Goal: Task Accomplishment & Management: Use online tool/utility

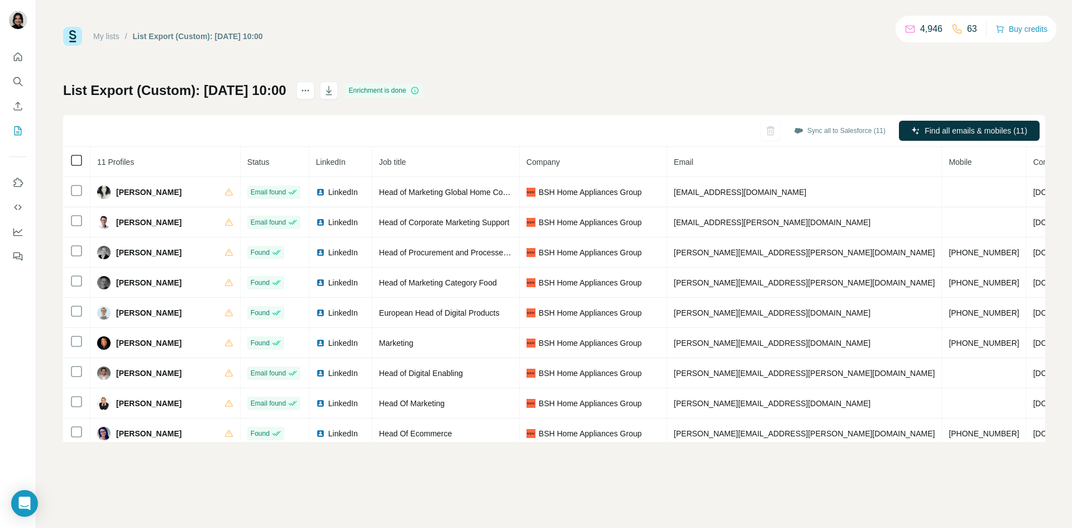
click at [82, 159] on icon at bounding box center [76, 160] width 13 height 13
click at [820, 125] on button "Sync all to Salesforce (11)" at bounding box center [839, 130] width 107 height 17
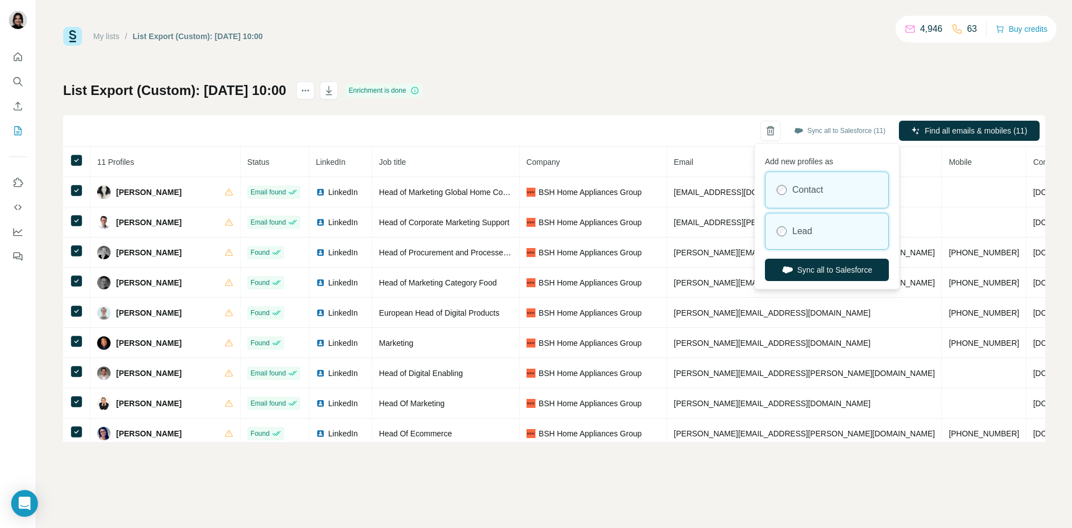
click at [824, 237] on div "Lead" at bounding box center [827, 231] width 123 height 36
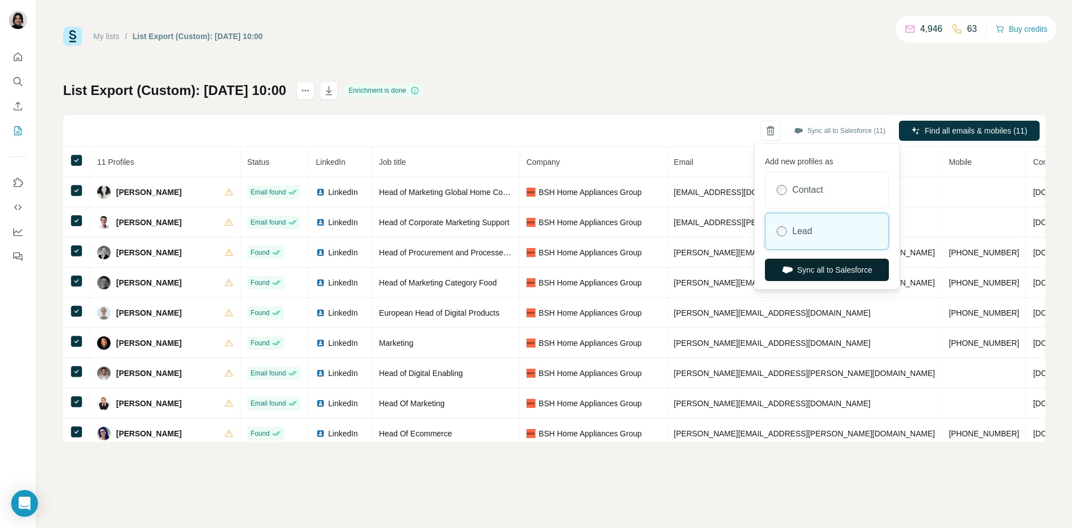
click at [820, 269] on button "Sync all to Salesforce" at bounding box center [827, 270] width 124 height 22
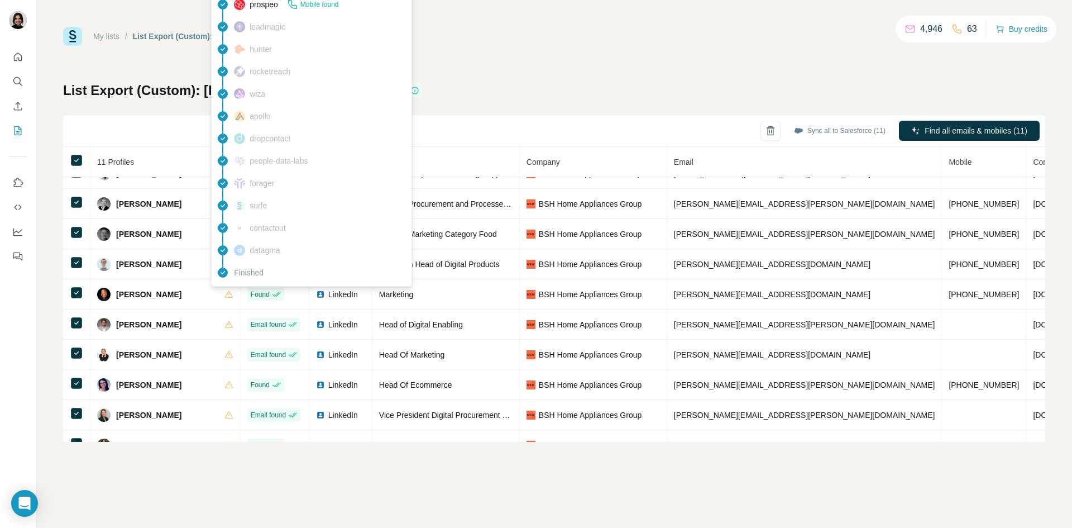
scroll to position [73, 0]
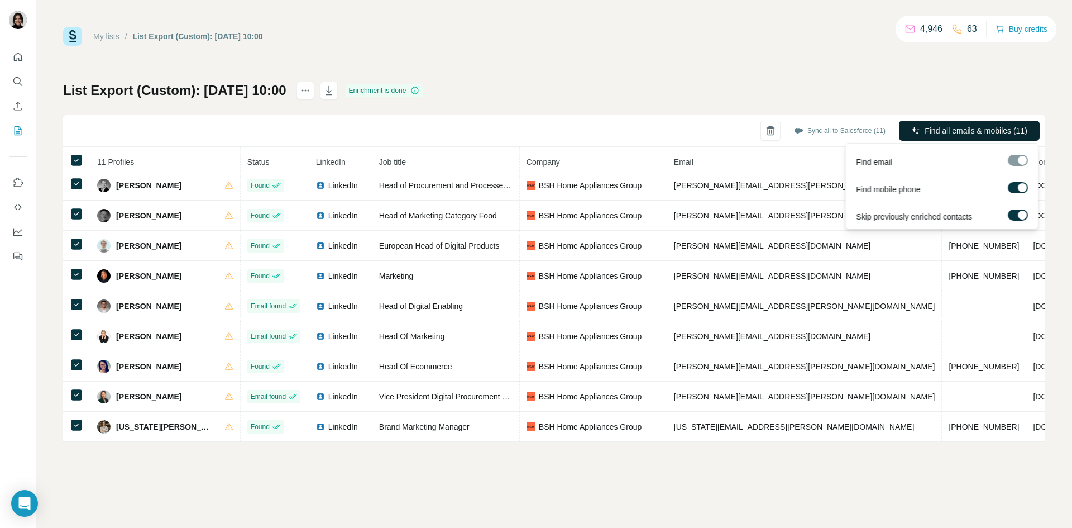
click at [976, 126] on span "Find all emails & mobiles (11)" at bounding box center [976, 130] width 103 height 11
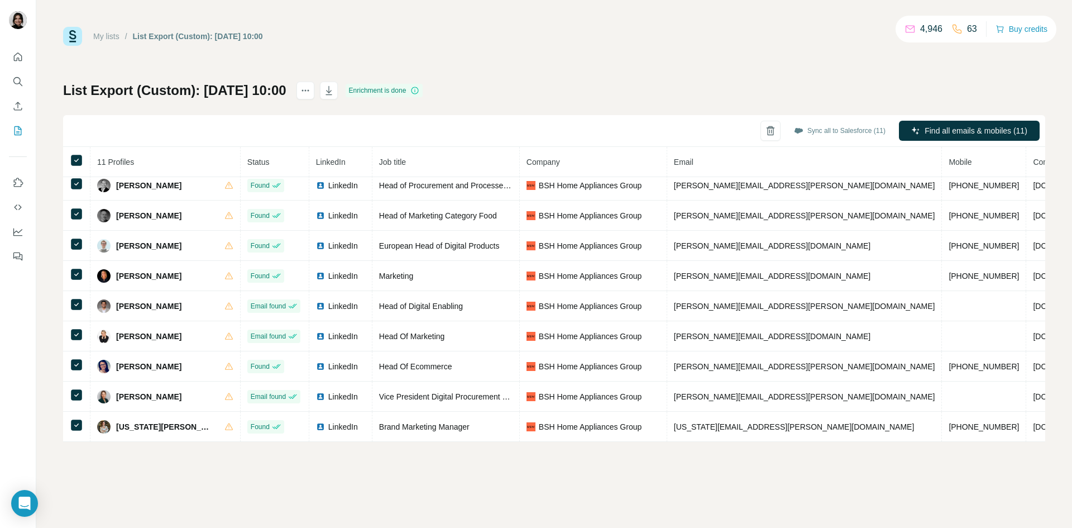
drag, startPoint x: 178, startPoint y: 494, endPoint x: 290, endPoint y: 446, distance: 122.6
click at [180, 486] on div "Close" at bounding box center [183, 499] width 48 height 65
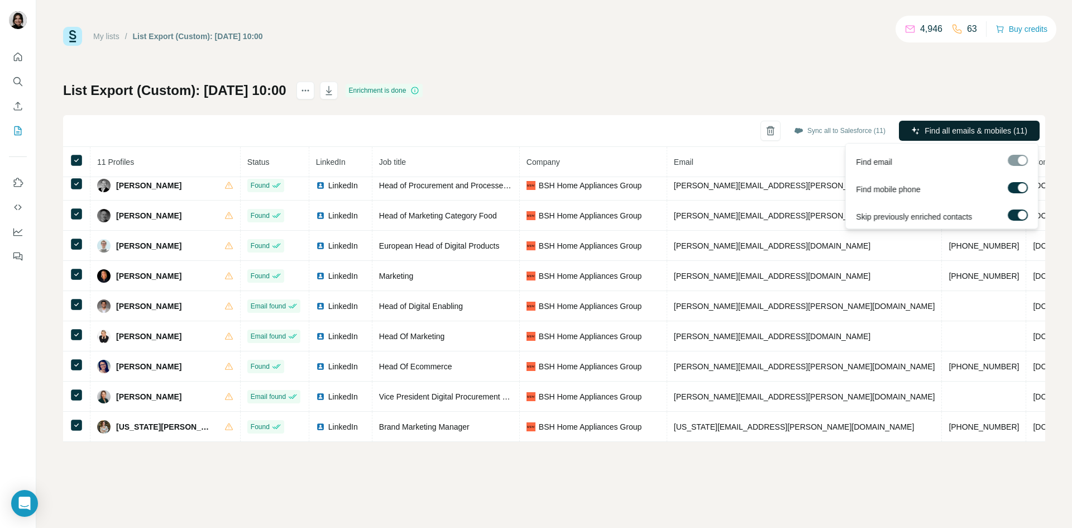
click at [966, 131] on span "Find all emails & mobiles (11)" at bounding box center [976, 130] width 103 height 11
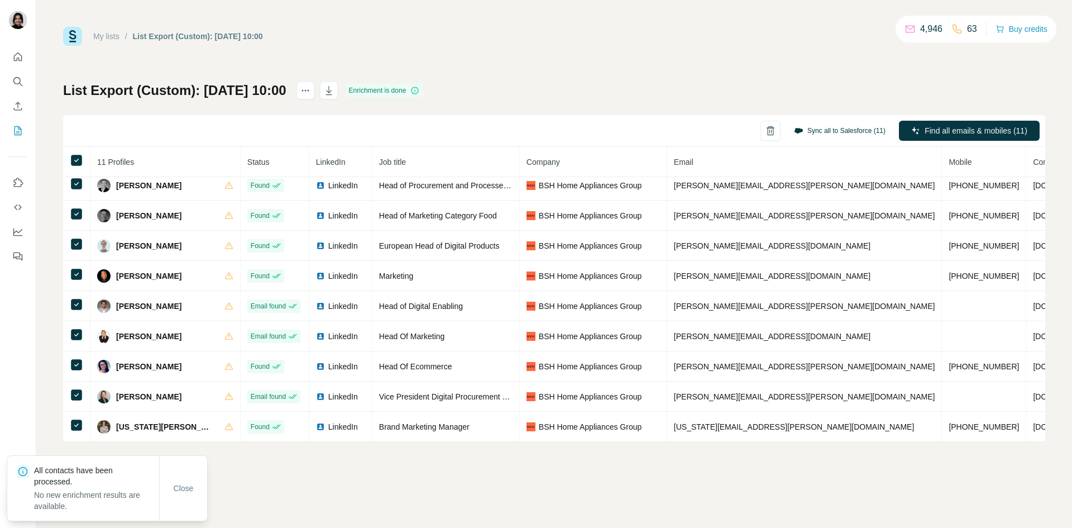
click at [839, 125] on button "Sync all to Salesforce (11)" at bounding box center [839, 130] width 107 height 17
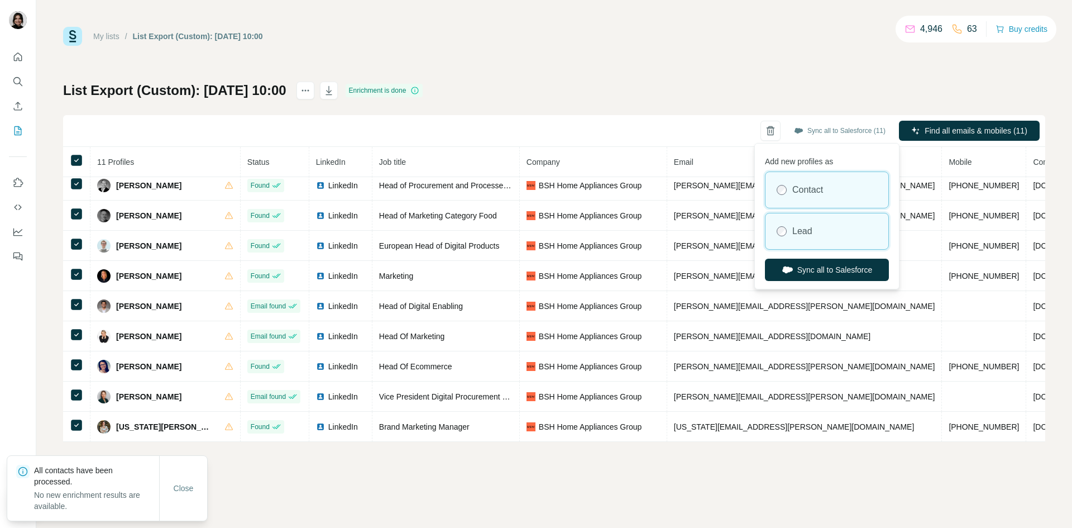
click at [820, 244] on div "Lead" at bounding box center [827, 231] width 123 height 36
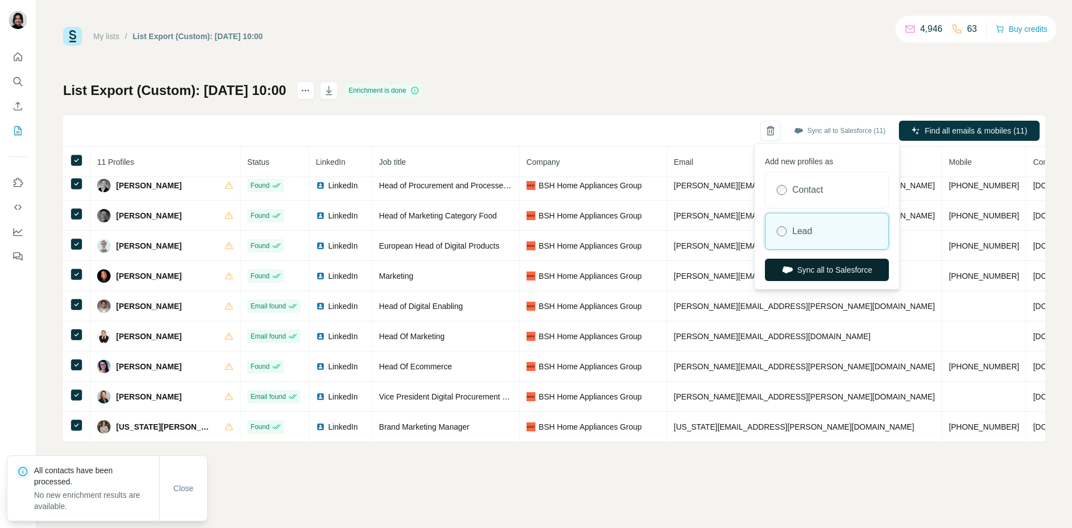
click at [825, 274] on button "Sync all to Salesforce" at bounding box center [827, 270] width 124 height 22
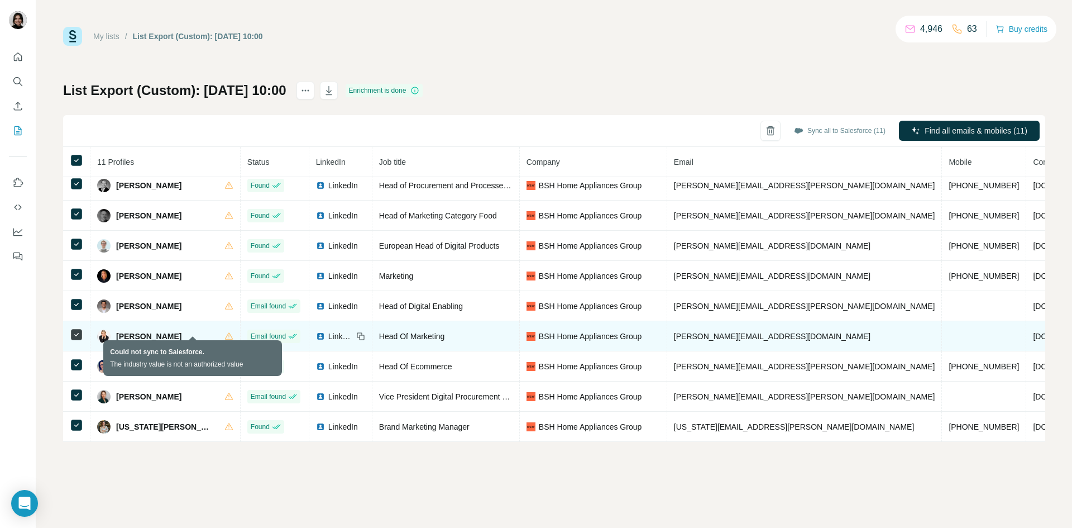
click at [225, 333] on icon at bounding box center [229, 336] width 9 height 9
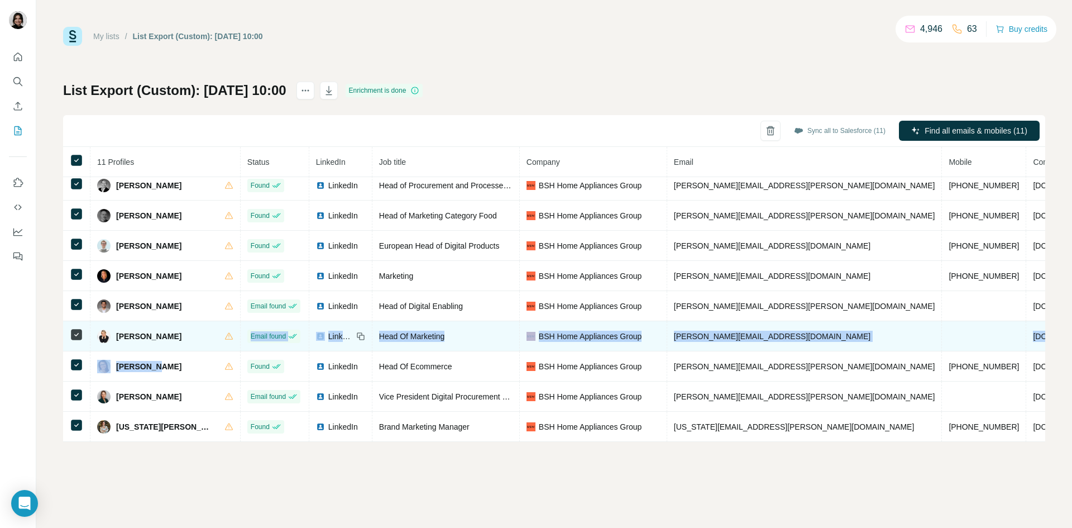
drag, startPoint x: 191, startPoint y: 330, endPoint x: 180, endPoint y: 343, distance: 16.7
click at [154, 350] on tbody "[PERSON_NAME] Email found LinkedIn Head of Marketing Global Home Connect BSH Ho…" at bounding box center [672, 276] width 1219 height 332
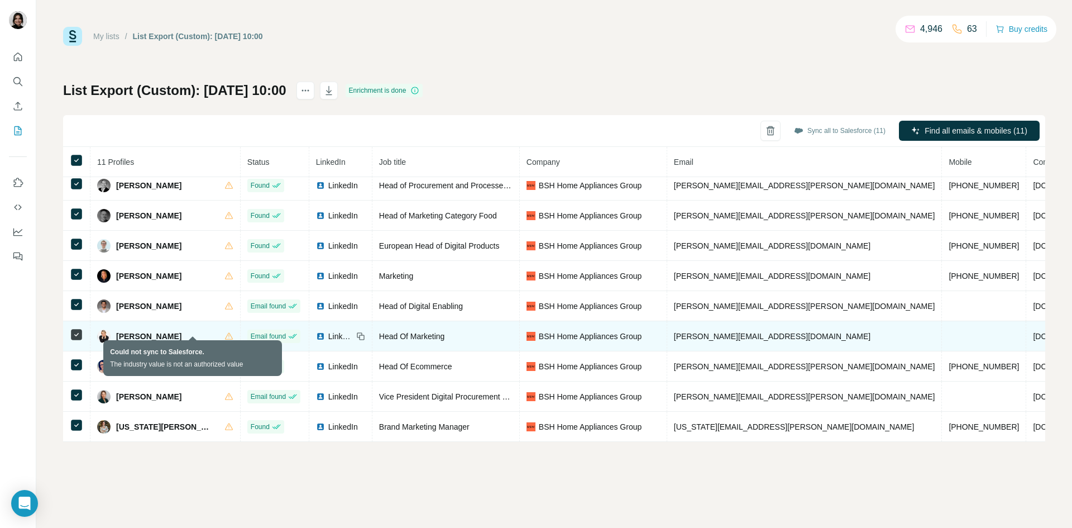
click at [225, 332] on icon at bounding box center [229, 336] width 9 height 9
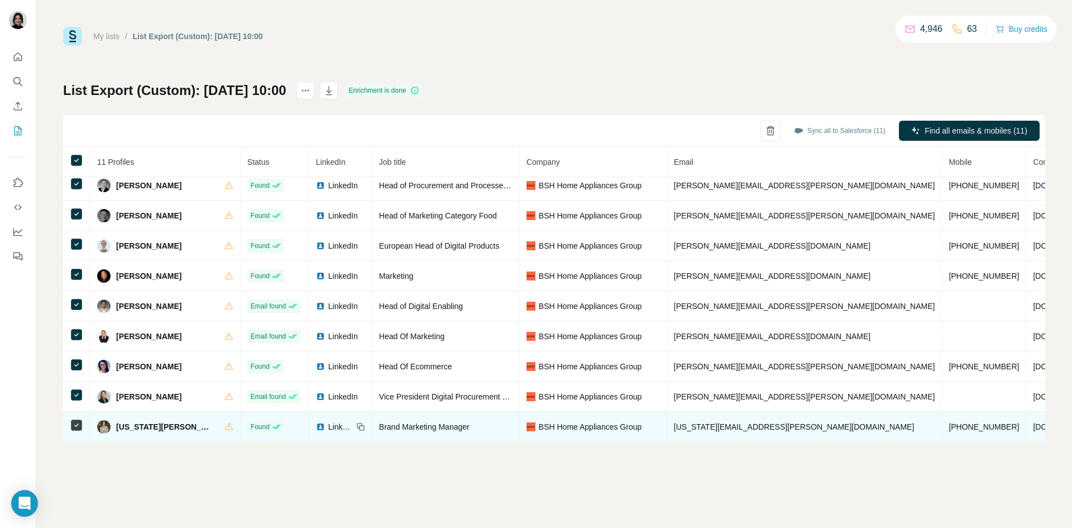
click at [328, 422] on span "LinkedIn" at bounding box center [340, 426] width 25 height 11
click at [356, 423] on icon at bounding box center [360, 426] width 9 height 9
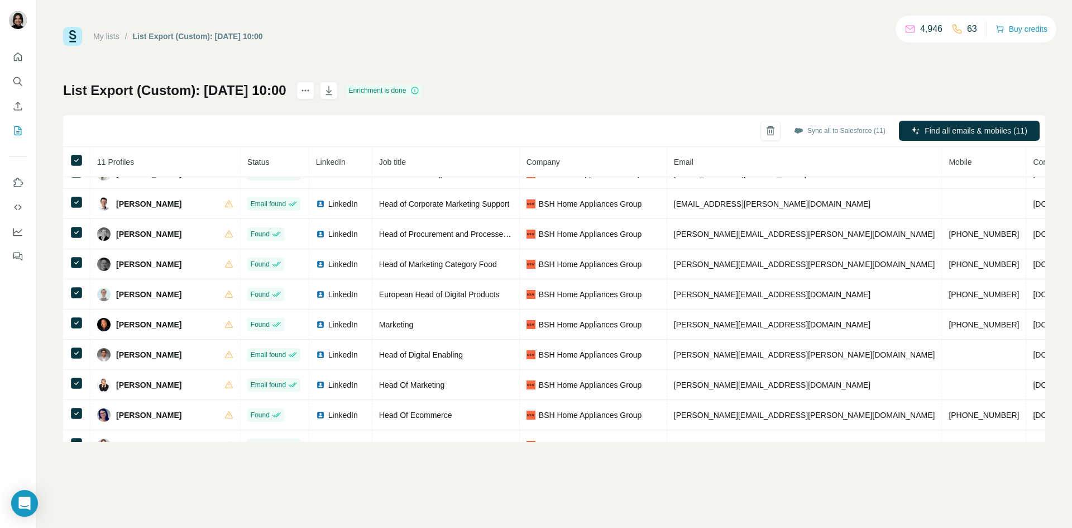
scroll to position [0, 0]
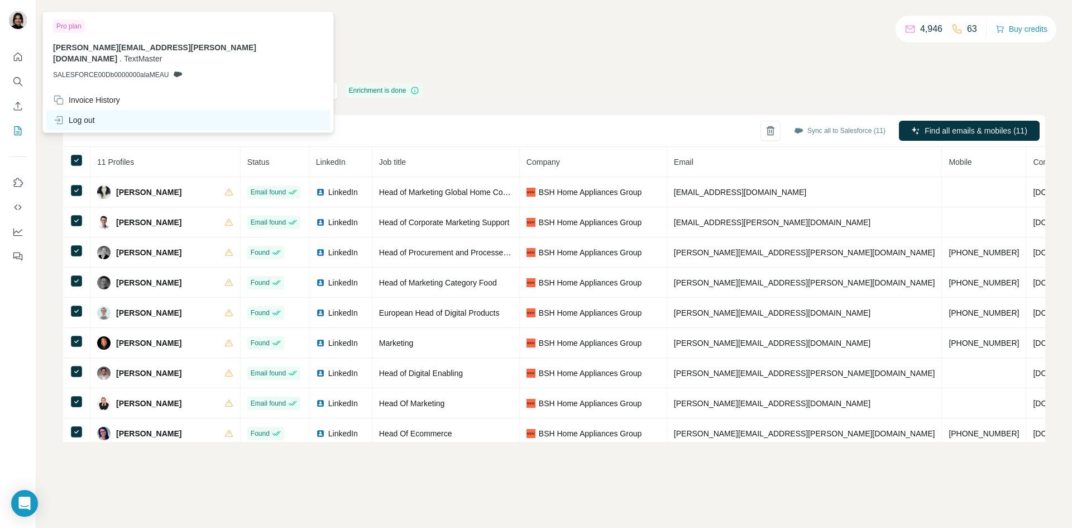
click at [88, 114] on div "Log out" at bounding box center [74, 119] width 42 height 11
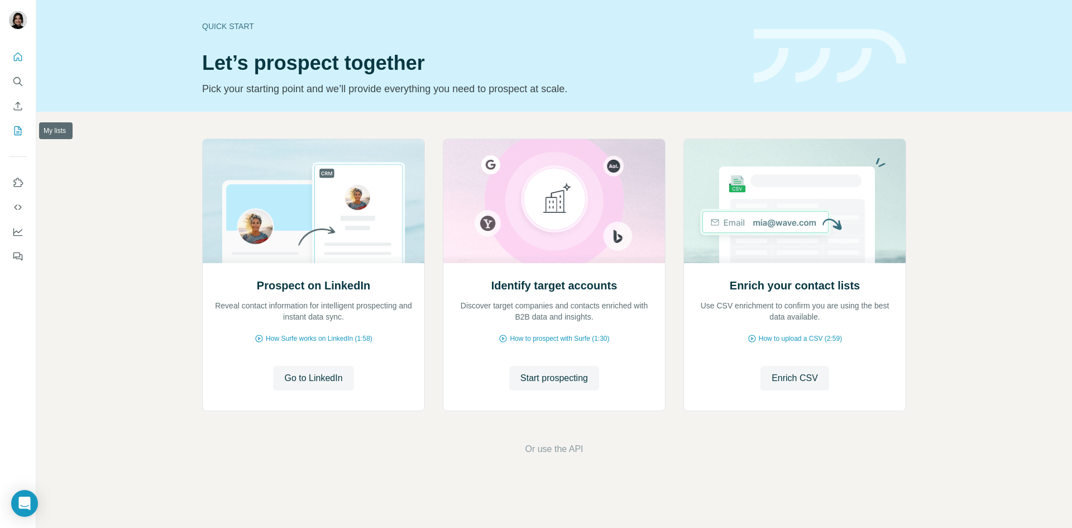
click at [18, 132] on icon "My lists" at bounding box center [17, 130] width 11 height 11
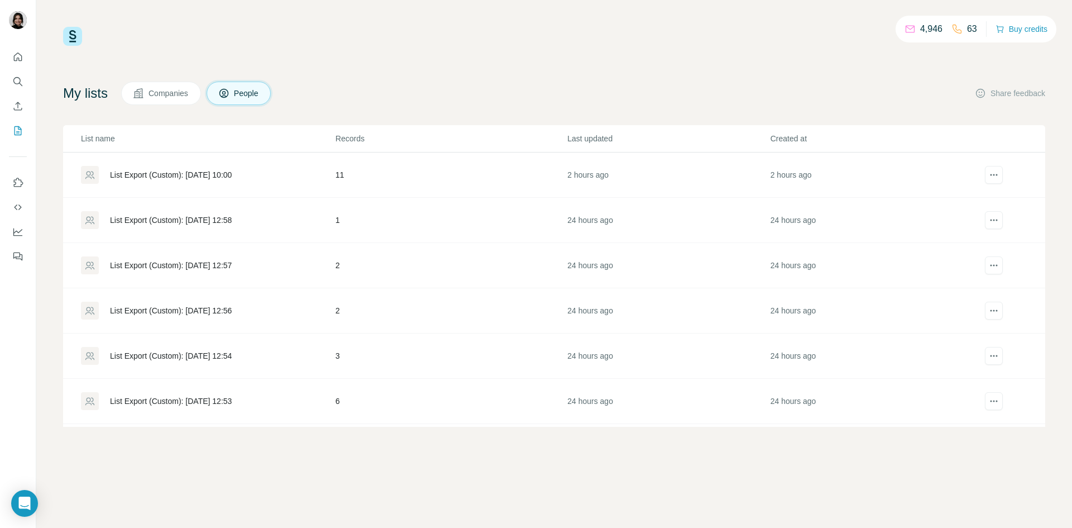
click at [216, 170] on div "List Export (Custom): [DATE] 10:00" at bounding box center [171, 174] width 122 height 11
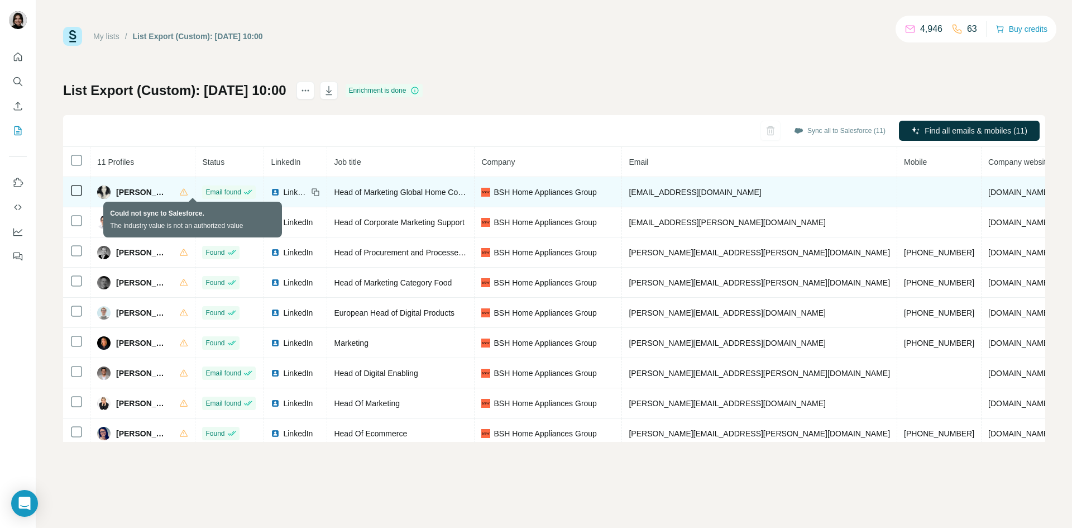
click at [188, 190] on icon at bounding box center [183, 192] width 9 height 9
